Goal: Book appointment/travel/reservation

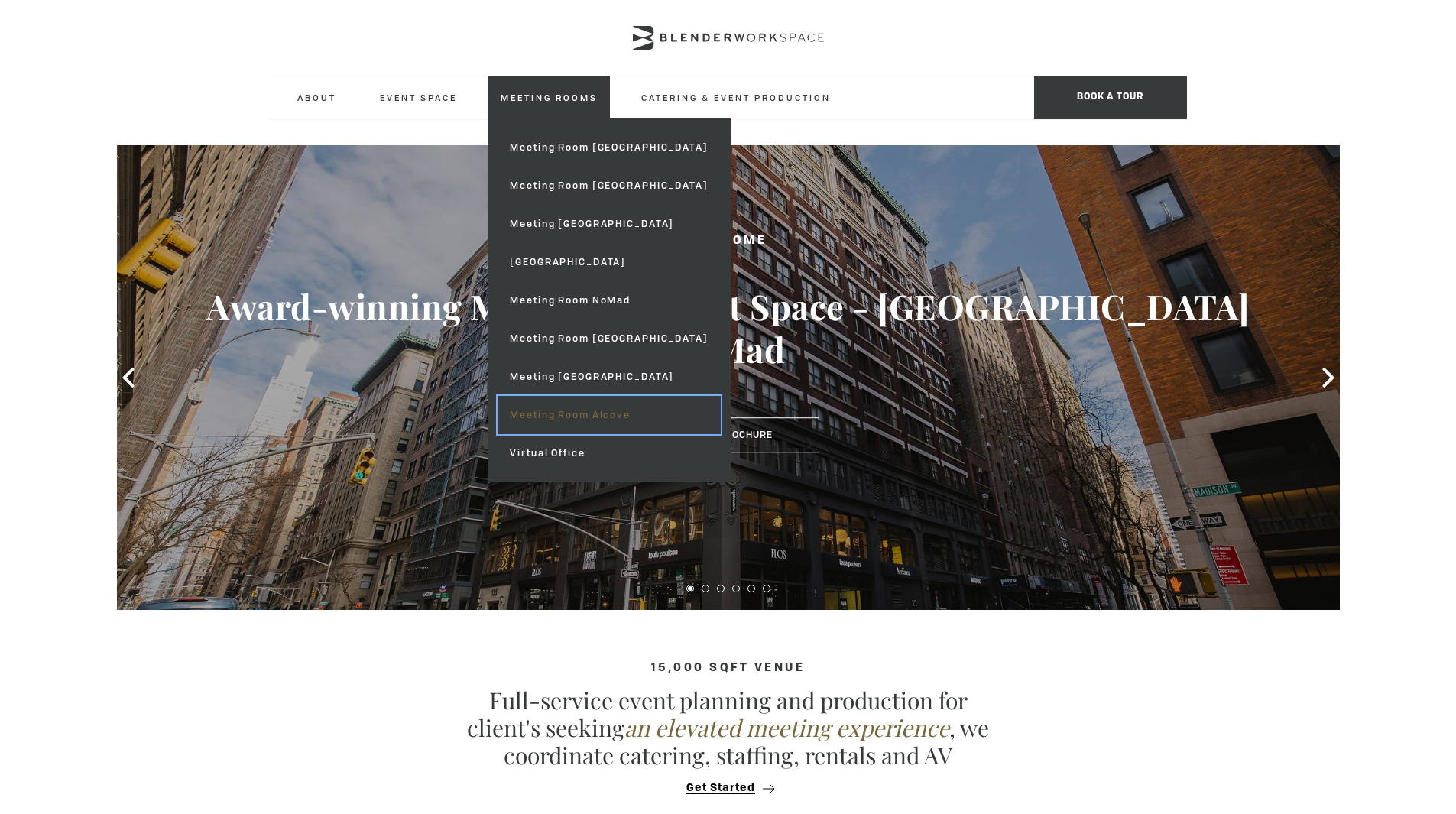
click at [576, 421] on link "Meeting Room Alcove" at bounding box center [608, 415] width 223 height 39
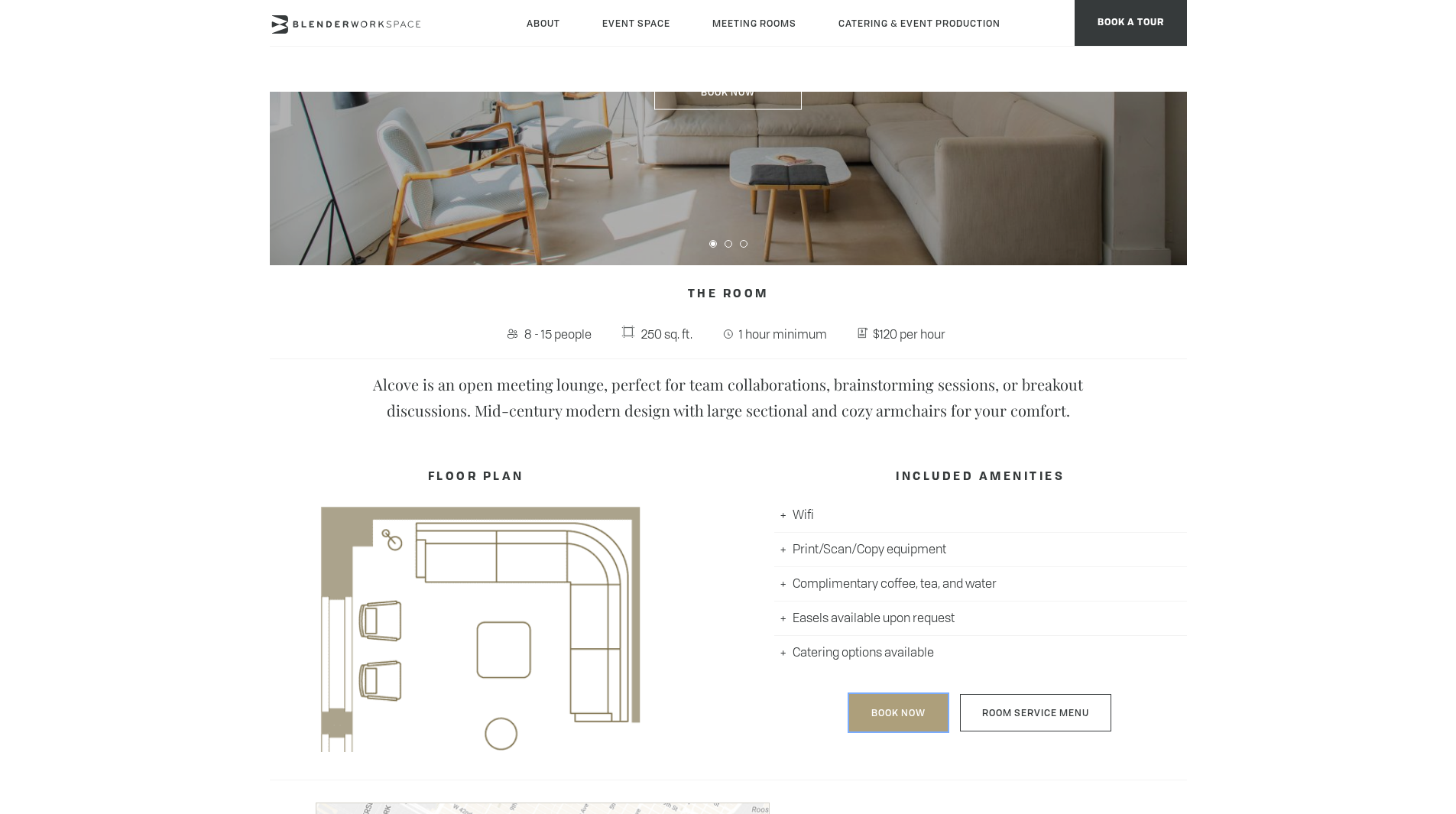
click at [907, 715] on link "Book Now" at bounding box center [898, 713] width 98 height 38
